Goal: Information Seeking & Learning: Learn about a topic

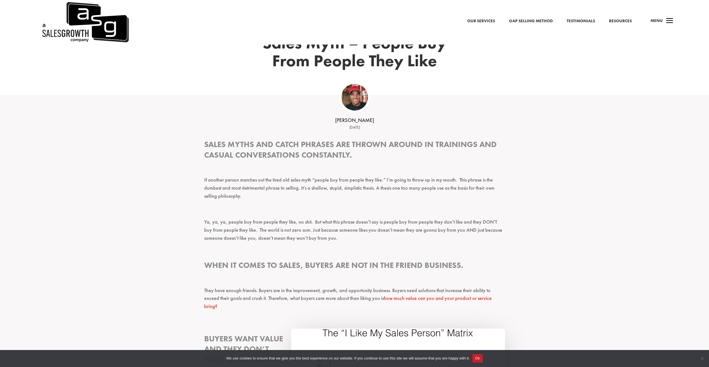
scroll to position [91, 0]
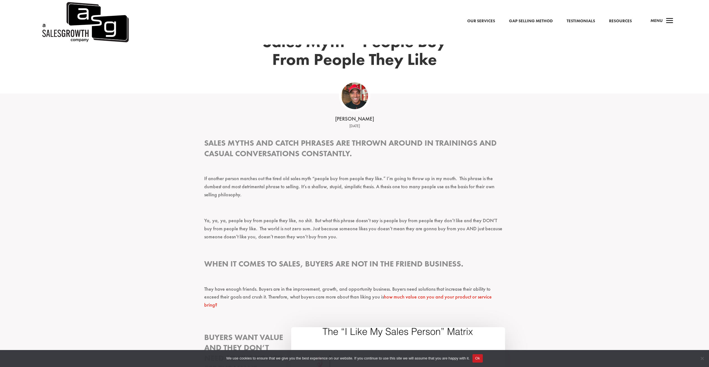
click at [263, 146] on h3 "Sales myths and catch phrases are thrown around in trainings and casual convers…" at bounding box center [354, 150] width 301 height 24
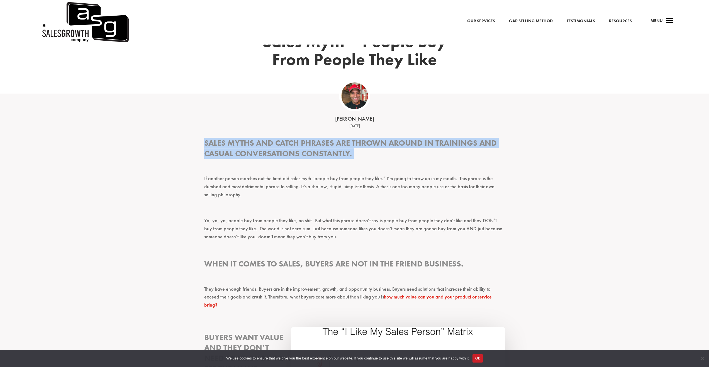
click at [263, 146] on h3 "Sales myths and catch phrases are thrown around in trainings and casual convers…" at bounding box center [354, 150] width 301 height 24
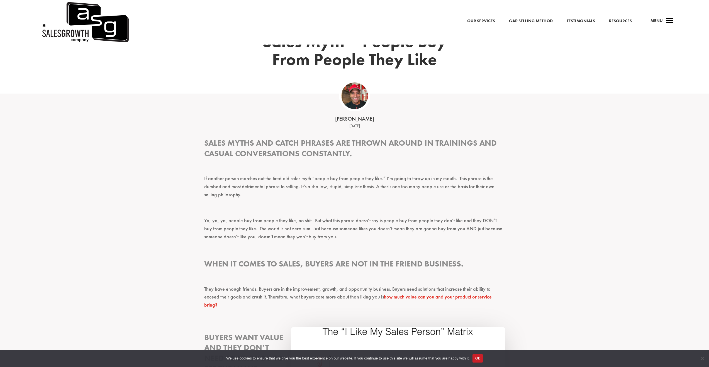
click at [267, 181] on p "If another person marches out the tired old sales myth “people buy from people …" at bounding box center [354, 189] width 301 height 29
click at [240, 182] on p "If another person marches out the tired old sales myth “people buy from people …" at bounding box center [354, 189] width 301 height 29
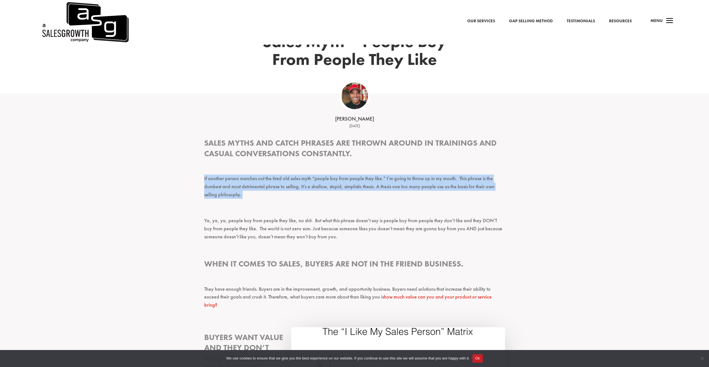
click at [240, 182] on p "If another person marches out the tired old sales myth “people buy from people …" at bounding box center [354, 189] width 301 height 29
click at [324, 180] on p "If another person marches out the tired old sales myth “people buy from people …" at bounding box center [354, 189] width 301 height 29
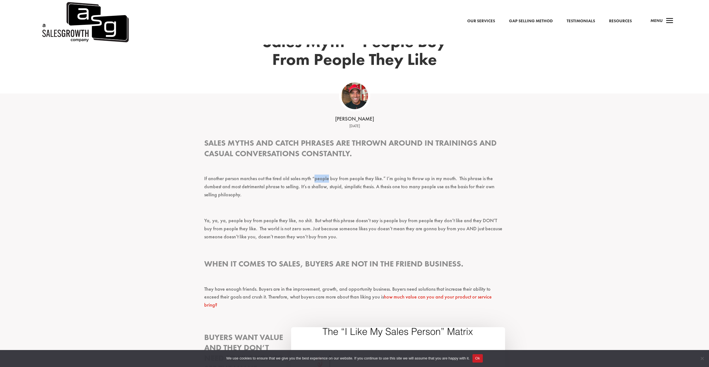
click at [324, 180] on p "If another person marches out the tired old sales myth “people buy from people …" at bounding box center [354, 189] width 301 height 29
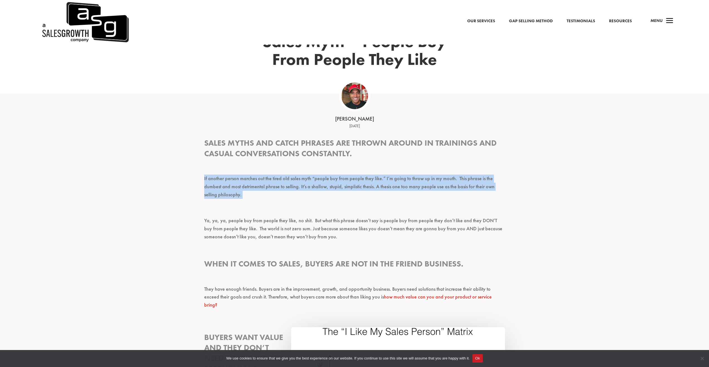
click at [324, 180] on p "If another person marches out the tired old sales myth “people buy from people …" at bounding box center [354, 189] width 301 height 29
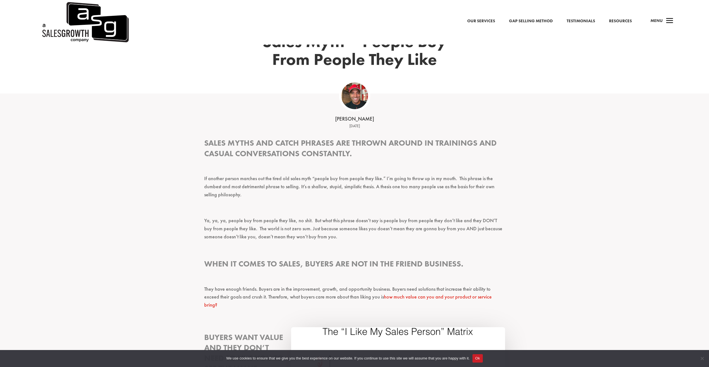
click at [256, 188] on p "If another person marches out the tired old sales myth “people buy from people …" at bounding box center [354, 189] width 301 height 29
click at [265, 188] on p "If another person marches out the tired old sales myth “people buy from people …" at bounding box center [354, 189] width 301 height 29
click at [275, 187] on p "If another person marches out the tired old sales myth “people buy from people …" at bounding box center [354, 189] width 301 height 29
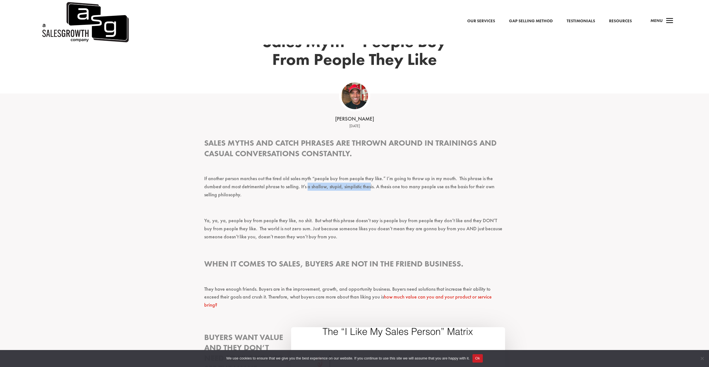
drag, startPoint x: 307, startPoint y: 183, endPoint x: 371, endPoint y: 183, distance: 64.6
click at [371, 183] on p "If another person marches out the tired old sales myth “people buy from people …" at bounding box center [354, 189] width 301 height 29
click at [372, 184] on p "If another person marches out the tired old sales myth “people buy from people …" at bounding box center [354, 189] width 301 height 29
click at [371, 185] on p "If another person marches out the tired old sales myth “people buy from people …" at bounding box center [354, 189] width 301 height 29
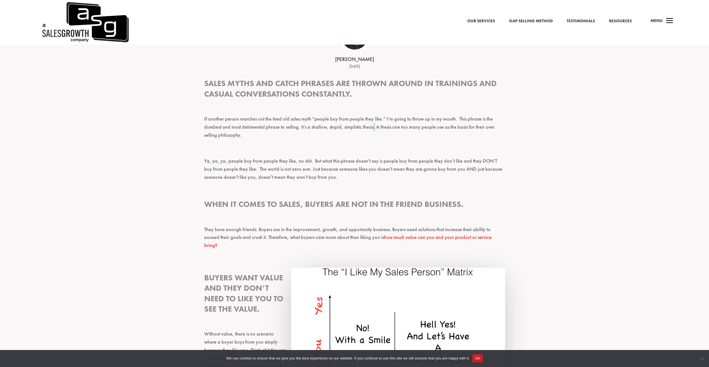
scroll to position [166, 0]
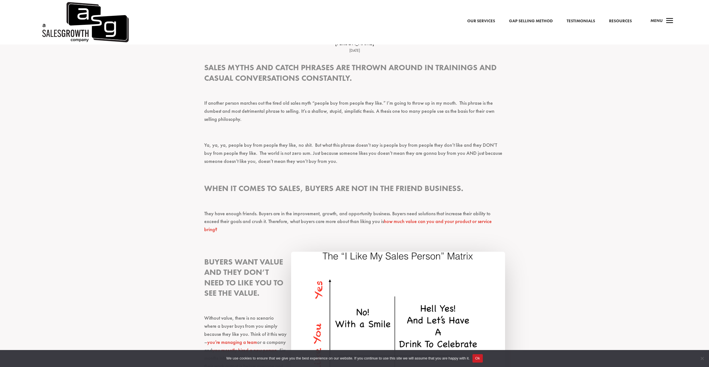
click at [317, 153] on p "Ya, ya, ya, people buy from people they like, no shit. But what this phrase doe…" at bounding box center [354, 155] width 301 height 29
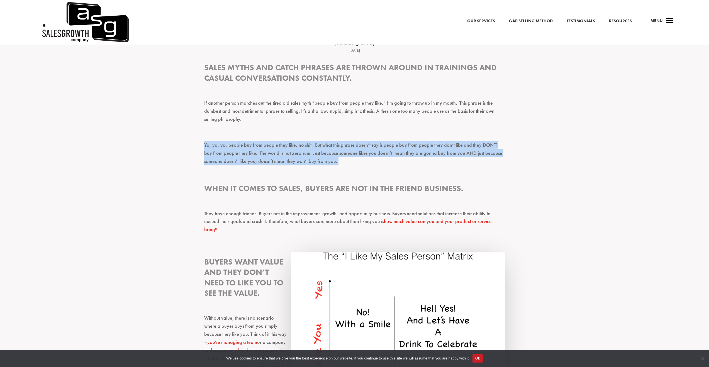
click at [317, 153] on p "Ya, ya, ya, people buy from people they like, no shit. But what this phrase doe…" at bounding box center [354, 155] width 301 height 29
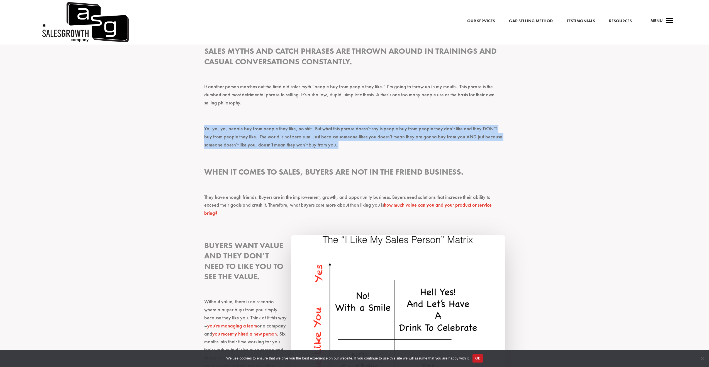
scroll to position [190, 0]
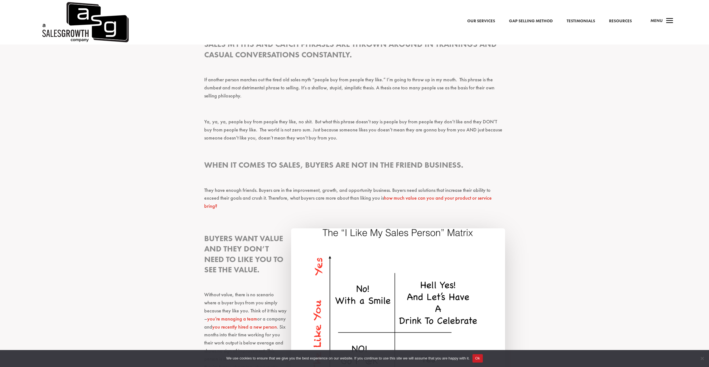
click at [258, 167] on h3 "When it comes to sales, buyers are not in the friend business." at bounding box center [354, 166] width 301 height 13
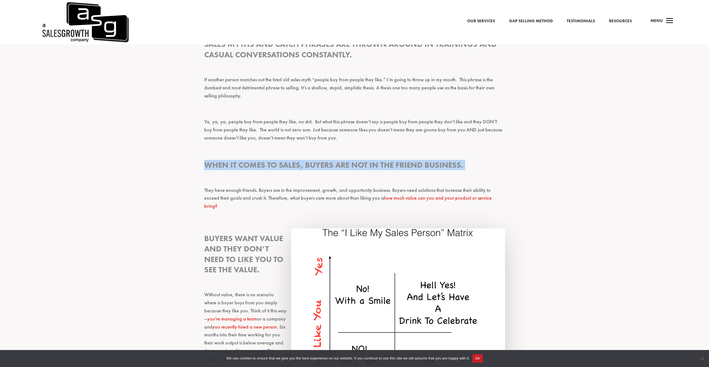
click at [258, 167] on h3 "When it comes to sales, buyers are not in the friend business." at bounding box center [354, 166] width 301 height 13
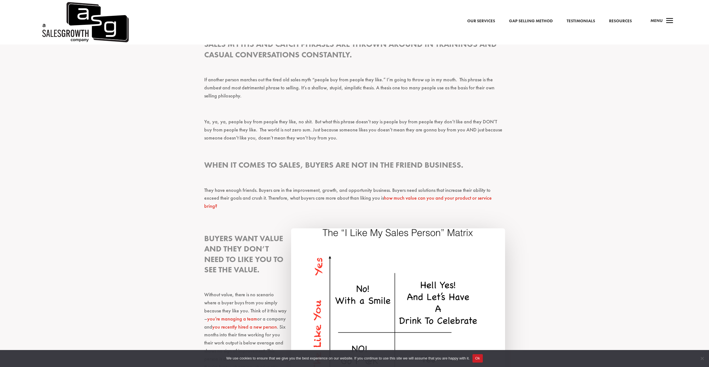
click at [285, 170] on h3 "When it comes to sales, buyers are not in the friend business." at bounding box center [354, 166] width 301 height 13
click at [352, 163] on h3 "When it comes to sales, buyers are not in the friend business." at bounding box center [354, 166] width 301 height 13
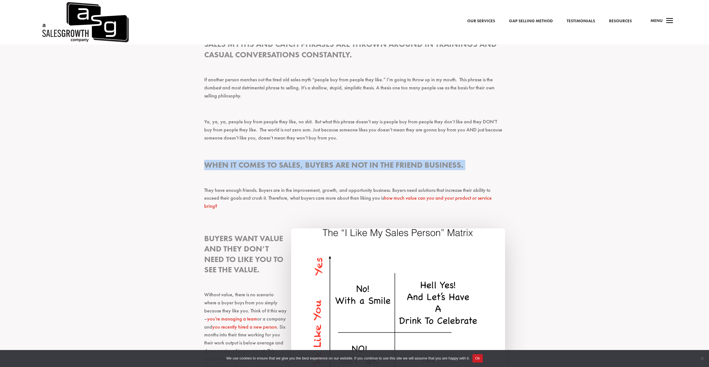
click at [352, 163] on h3 "When it comes to sales, buyers are not in the friend business." at bounding box center [354, 166] width 301 height 13
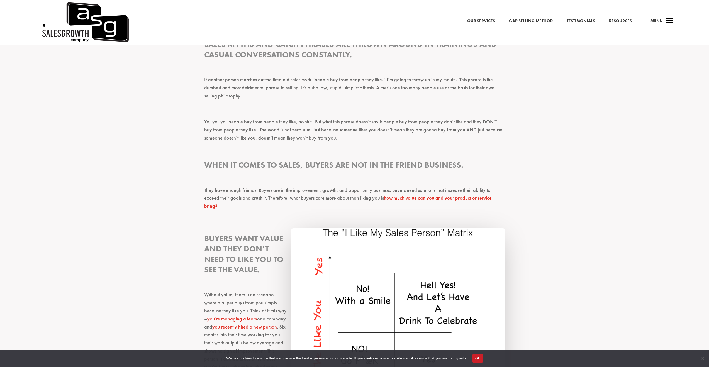
click at [240, 186] on p "They have enough friends. Buyers are in the improvement, growth, and opportunit…" at bounding box center [354, 200] width 301 height 29
click at [327, 187] on p "They have enough friends. Buyers are in the improvement, growth, and opportunit…" at bounding box center [354, 200] width 301 height 29
click at [298, 192] on p "They have enough friends. Buyers are in the improvement, growth, and opportunit…" at bounding box center [354, 200] width 301 height 29
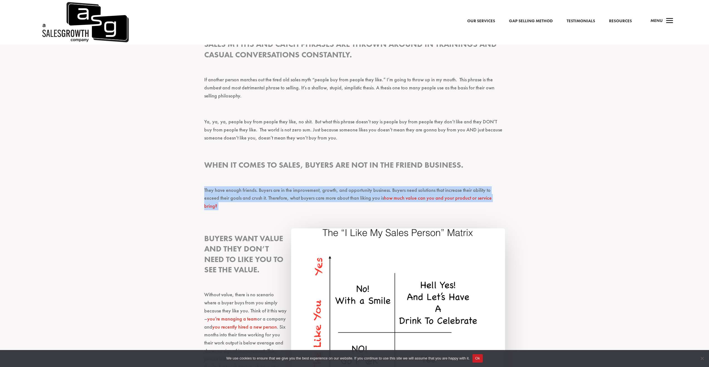
click at [298, 192] on p "They have enough friends. Buyers are in the improvement, growth, and opportunit…" at bounding box center [354, 200] width 301 height 29
click at [319, 191] on p "They have enough friends. Buyers are in the improvement, growth, and opportunit…" at bounding box center [354, 200] width 301 height 29
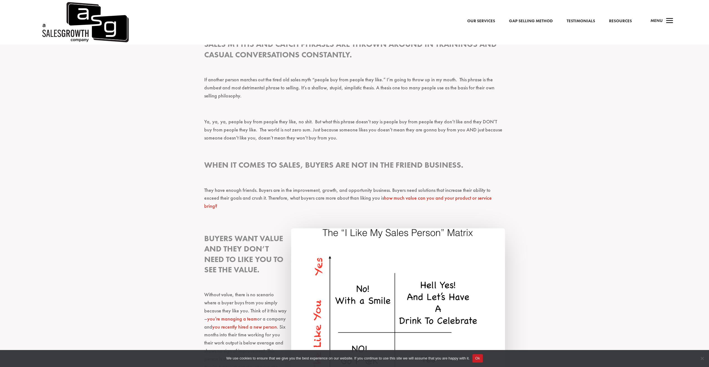
click at [319, 191] on p "They have enough friends. Buyers are in the improvement, growth, and opportunit…" at bounding box center [354, 200] width 301 height 29
click at [347, 189] on p "They have enough friends. Buyers are in the improvement, growth, and opportunit…" at bounding box center [354, 200] width 301 height 29
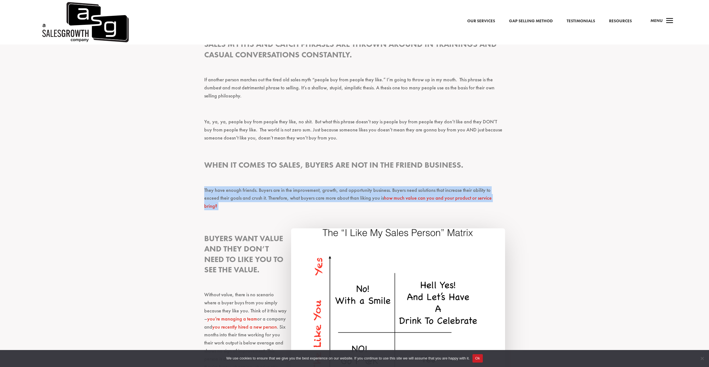
click at [347, 189] on p "They have enough friends. Buyers are in the improvement, growth, and opportunit…" at bounding box center [354, 200] width 301 height 29
click at [385, 189] on p "They have enough friends. Buyers are in the improvement, growth, and opportunit…" at bounding box center [354, 200] width 301 height 29
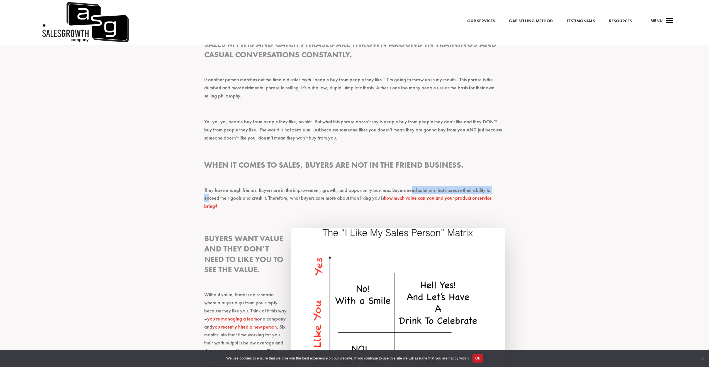
drag, startPoint x: 407, startPoint y: 190, endPoint x: 491, endPoint y: 192, distance: 84.4
click at [491, 192] on p "They have enough friends. Buyers are in the improvement, growth, and opportunit…" at bounding box center [354, 200] width 301 height 29
click at [223, 197] on p "They have enough friends. Buyers are in the improvement, growth, and opportunit…" at bounding box center [354, 200] width 301 height 29
click at [258, 199] on p "They have enough friends. Buyers are in the improvement, growth, and opportunit…" at bounding box center [354, 200] width 301 height 29
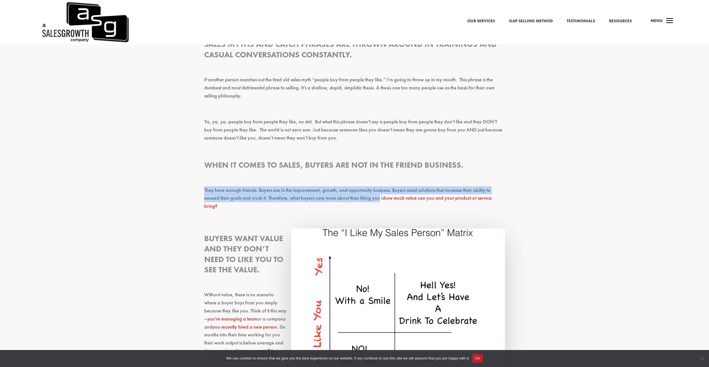
drag, startPoint x: 333, startPoint y: 199, endPoint x: 203, endPoint y: 188, distance: 131.0
copy p "They have enough friends. Buyers are in the improvement, growth, and opportunit…"
